Goal: Obtain resource: Download file/media

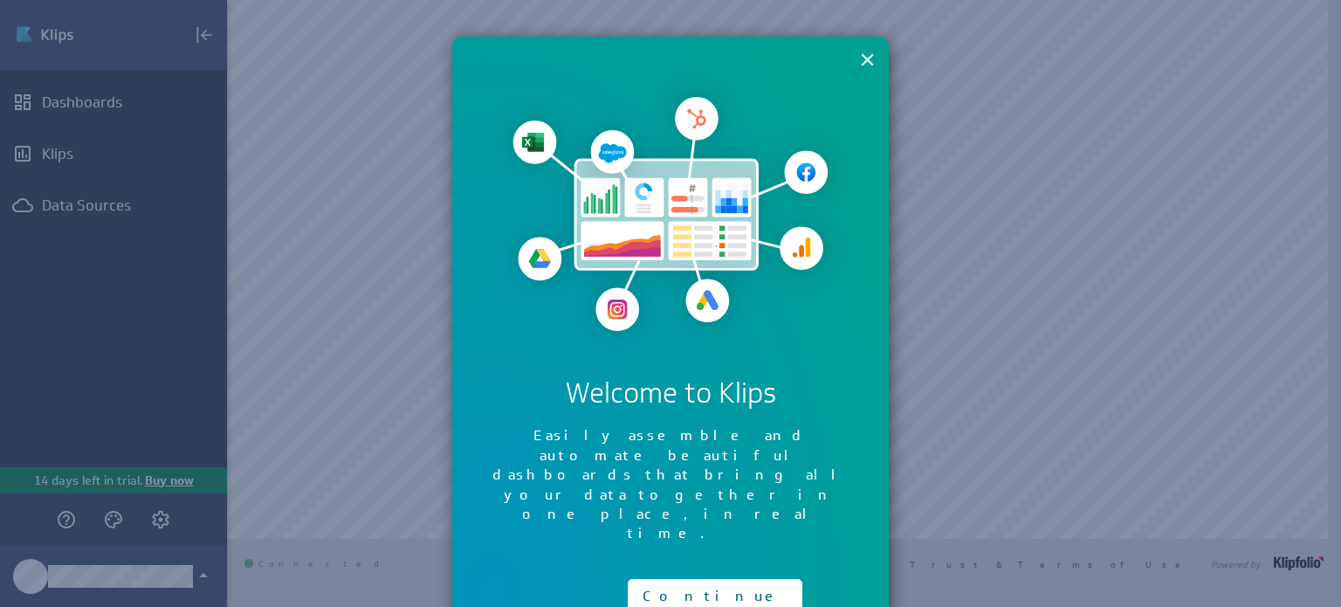
click at [868, 64] on button "×" at bounding box center [867, 59] width 17 height 35
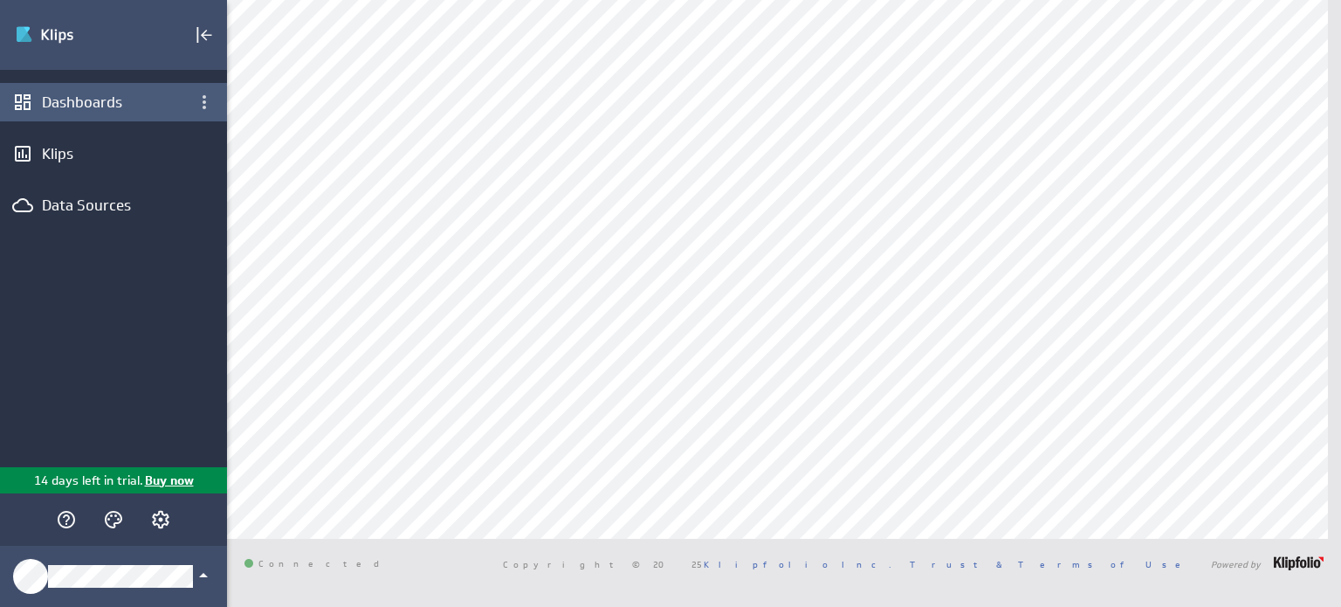
click at [67, 100] on div "Dashboards" at bounding box center [113, 102] width 143 height 19
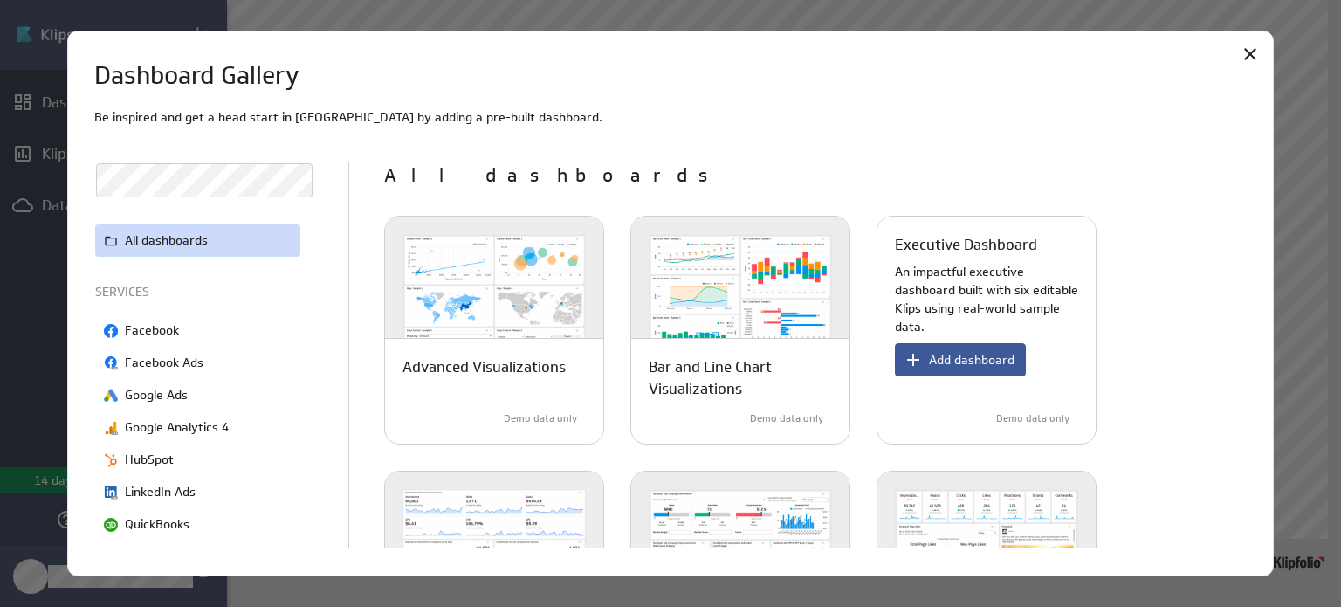
click at [961, 360] on span "Add dashboard" at bounding box center [972, 360] width 86 height 16
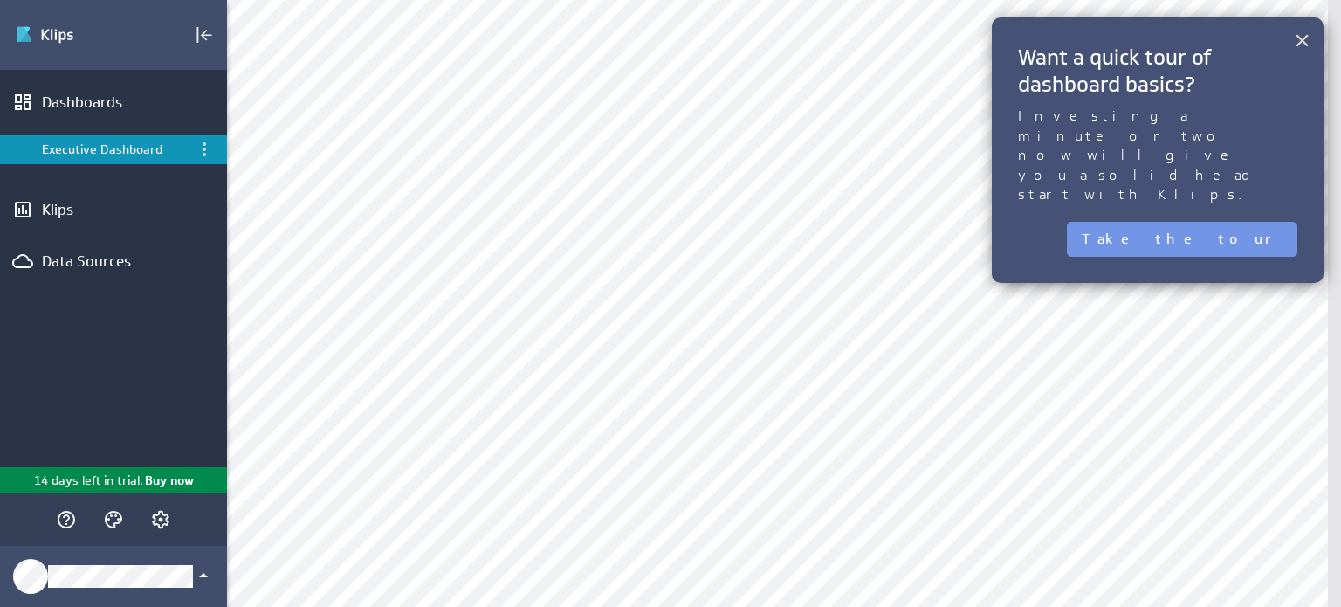
click at [1298, 43] on button "×" at bounding box center [1301, 40] width 17 height 35
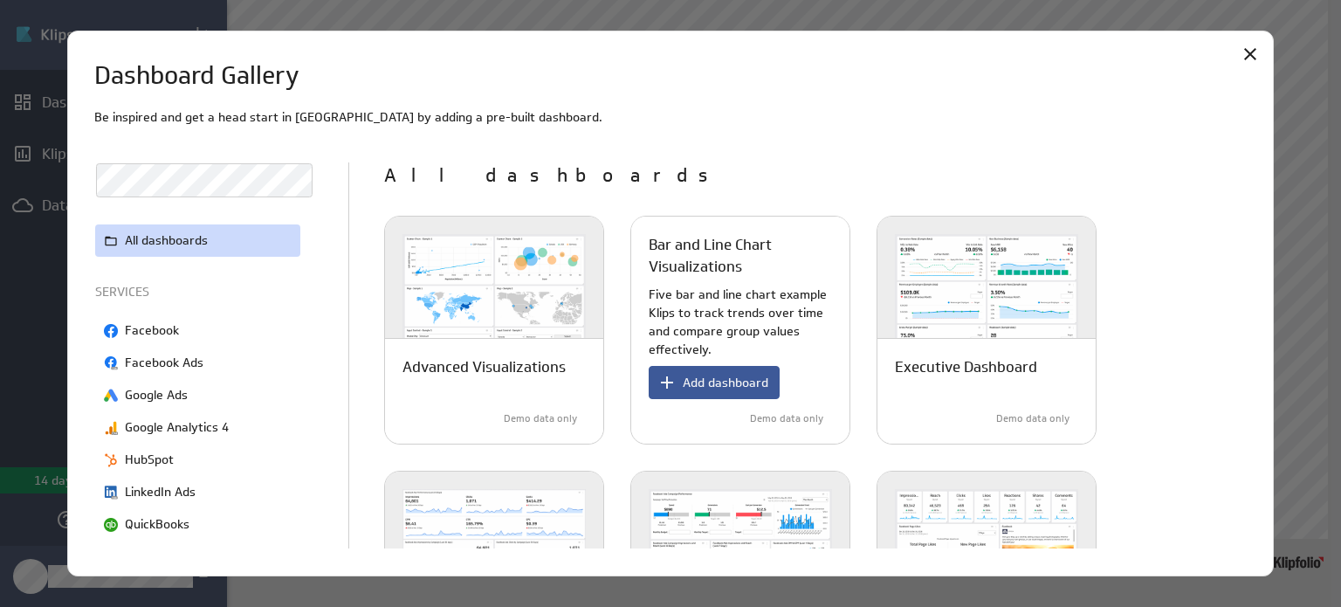
click at [697, 384] on span "Add dashboard" at bounding box center [726, 382] width 86 height 16
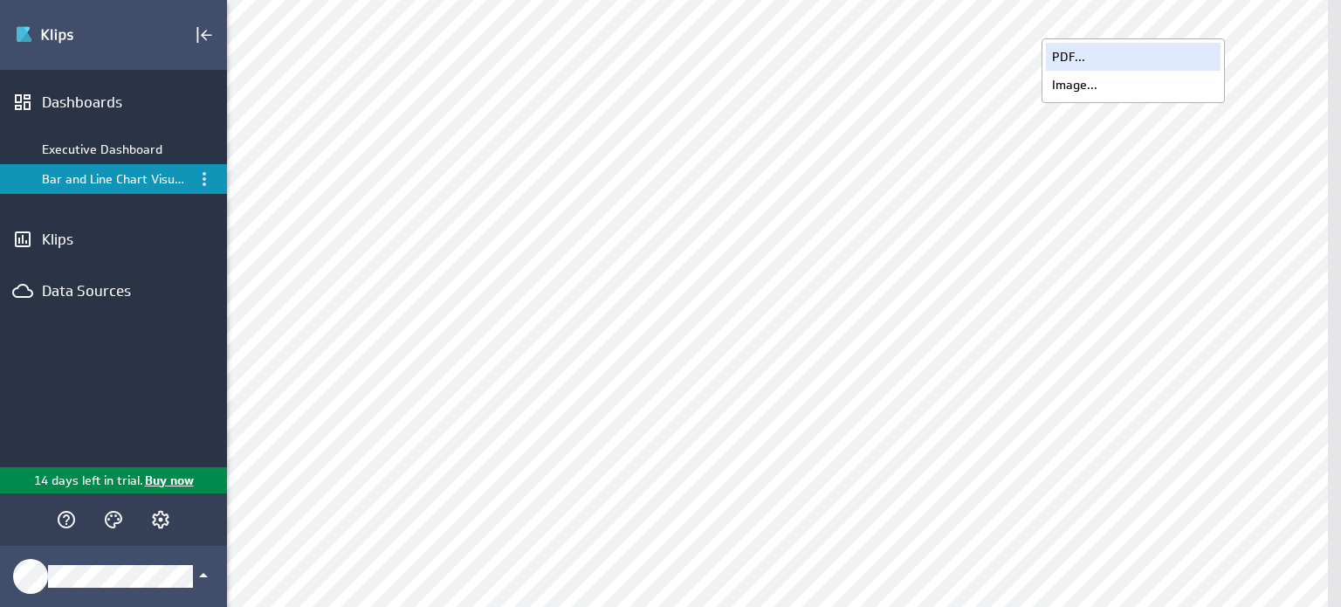
click at [1062, 65] on div "PDF..." at bounding box center [1133, 57] width 175 height 28
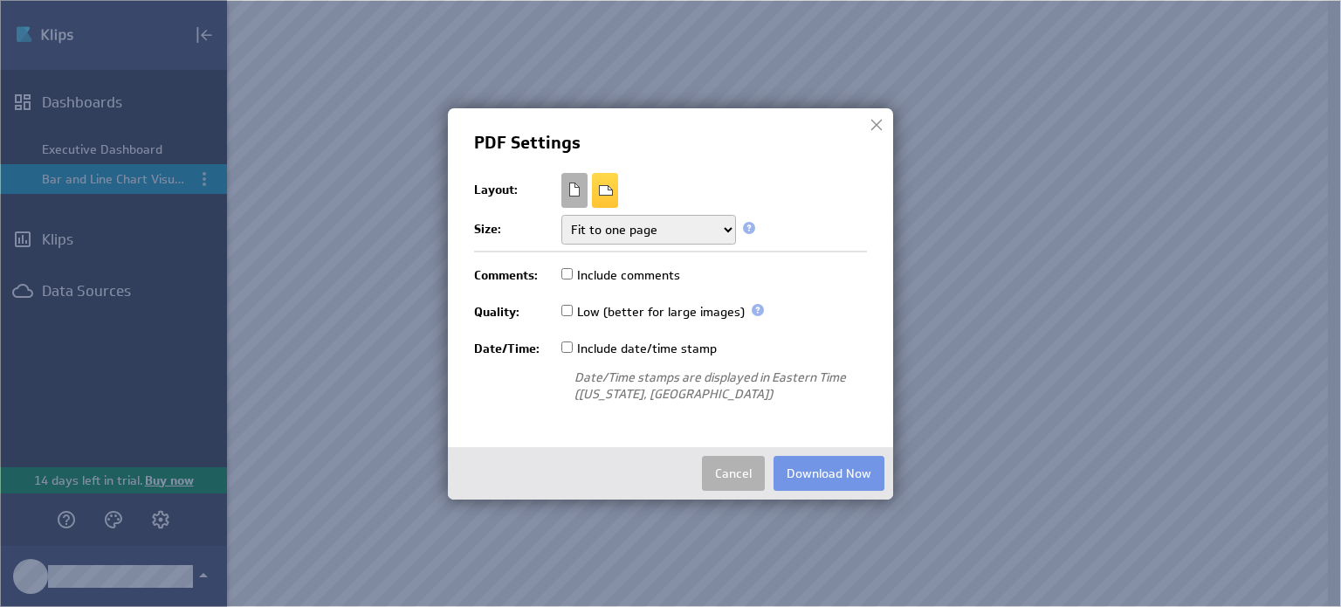
click at [608, 190] on div at bounding box center [605, 190] width 26 height 26
click at [566, 308] on input "Low (better for large images)" at bounding box center [566, 310] width 11 height 11
checkbox input "true"
click at [795, 486] on button "Download Now" at bounding box center [828, 473] width 111 height 35
